Goal: Task Accomplishment & Management: Use online tool/utility

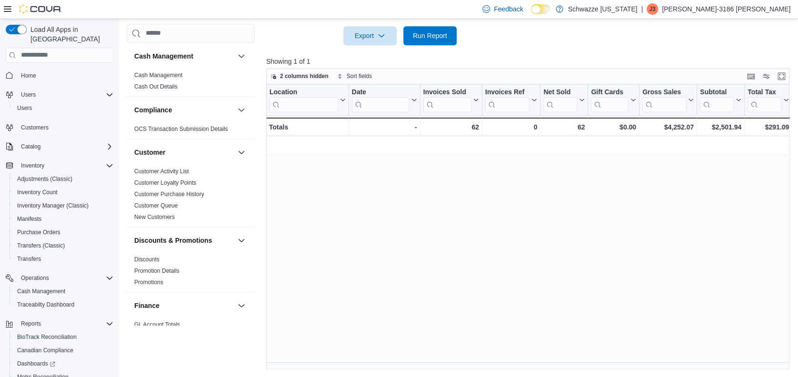
scroll to position [0, 720]
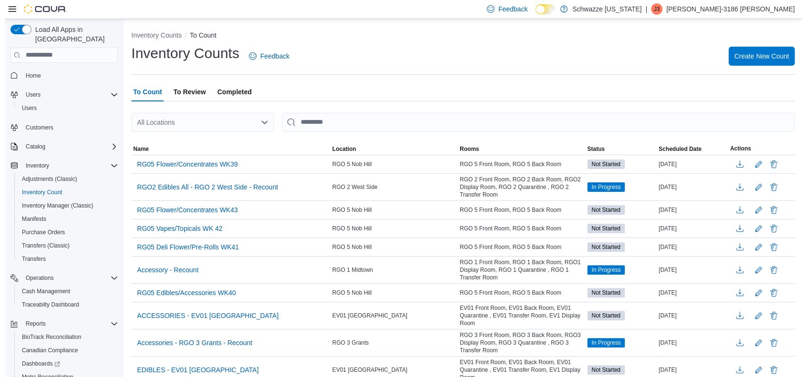
scroll to position [54, 0]
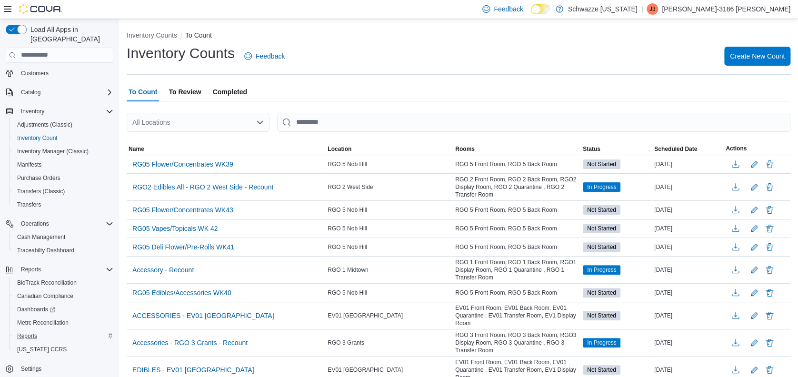
click at [42, 330] on div "Reports" at bounding box center [63, 335] width 100 height 11
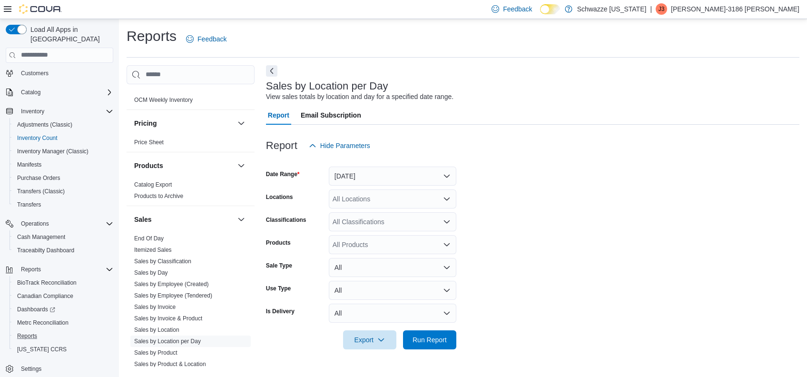
scroll to position [571, 0]
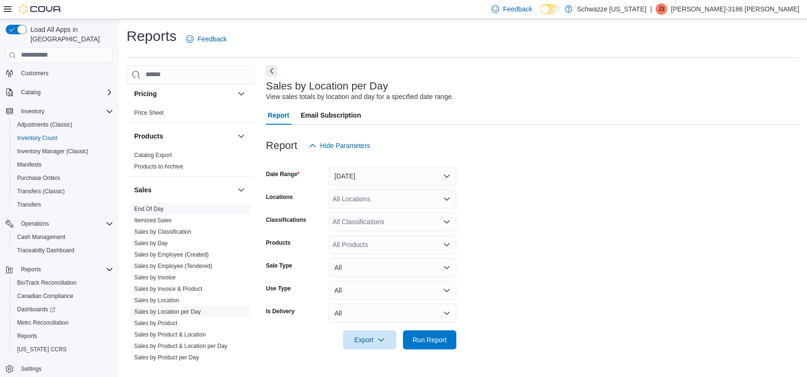
click at [151, 209] on link "End Of Day" at bounding box center [149, 209] width 30 height 7
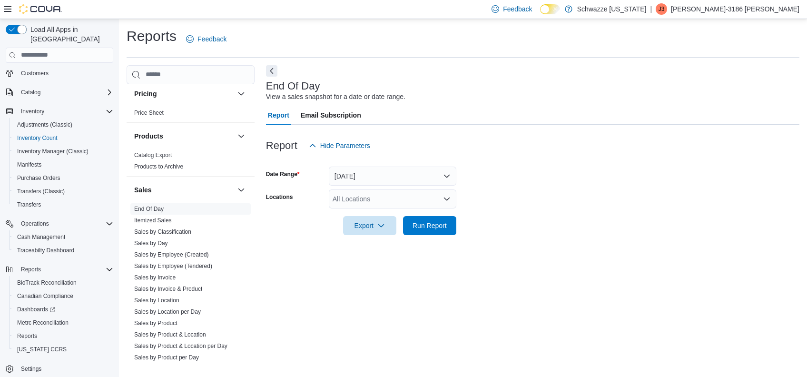
click at [373, 194] on div "All Locations" at bounding box center [393, 198] width 128 height 19
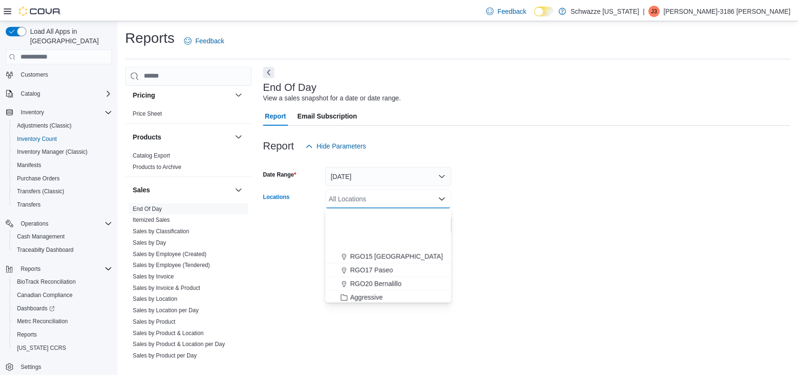
scroll to position [444, 0]
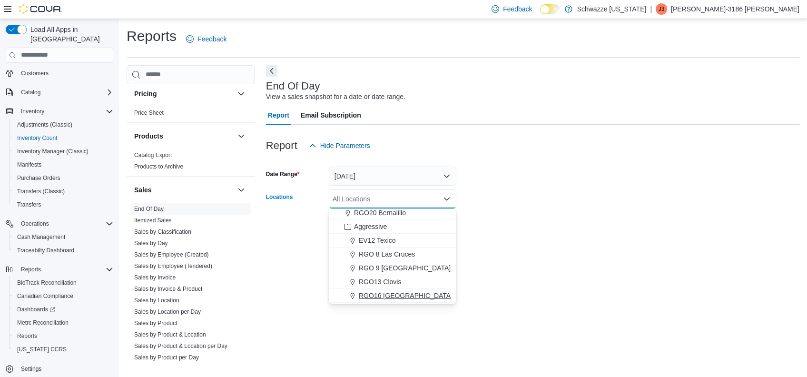
click at [378, 295] on span "RGO16 [GEOGRAPHIC_DATA]" at bounding box center [406, 296] width 94 height 10
click at [516, 258] on div "End Of Day View a sales snapshot for a date or date range. Report Email Subscri…" at bounding box center [533, 216] width 534 height 302
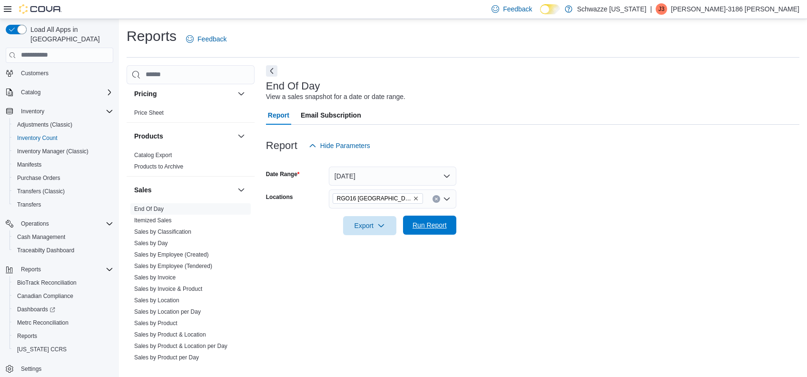
click at [453, 231] on button "Run Report" at bounding box center [429, 225] width 53 height 19
